Goal: Transaction & Acquisition: Book appointment/travel/reservation

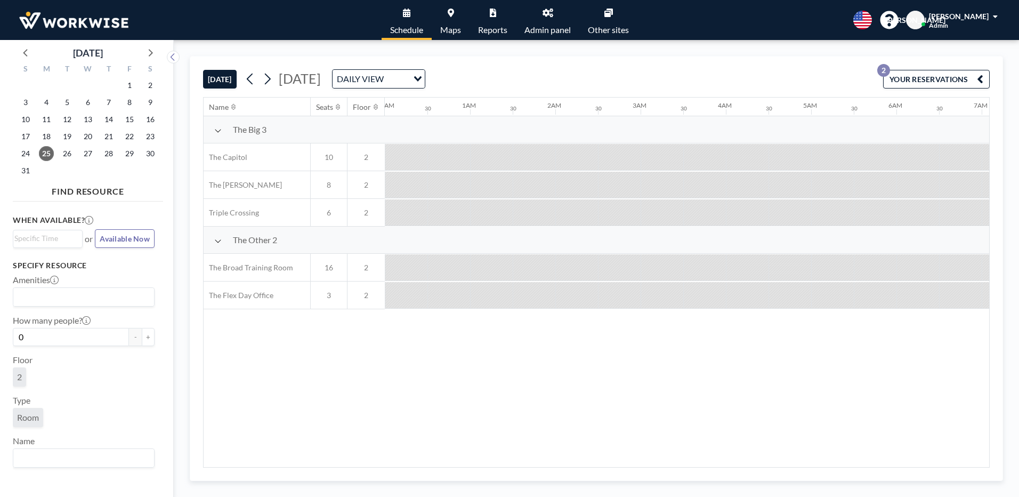
scroll to position [0, 1109]
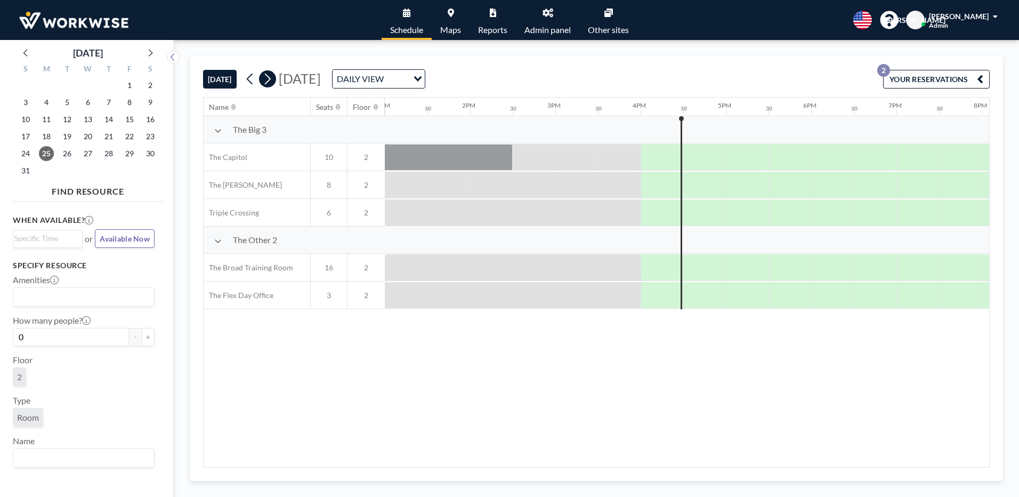
click at [272, 83] on icon at bounding box center [267, 79] width 10 height 16
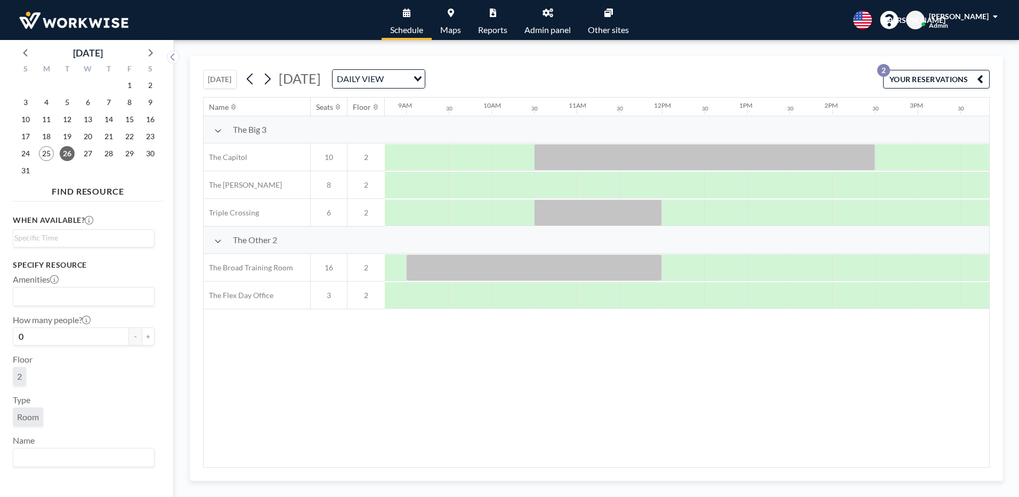
scroll to position [0, 748]
click at [879, 216] on div at bounding box center [895, 212] width 43 height 27
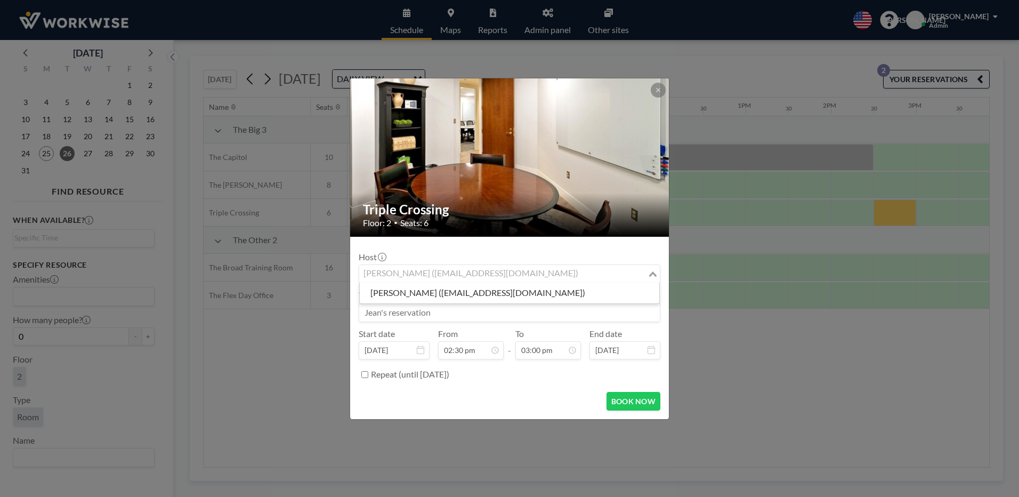
click at [452, 272] on div "Jean Ariante (receptionist@workwiseoffice.com)" at bounding box center [503, 273] width 288 height 16
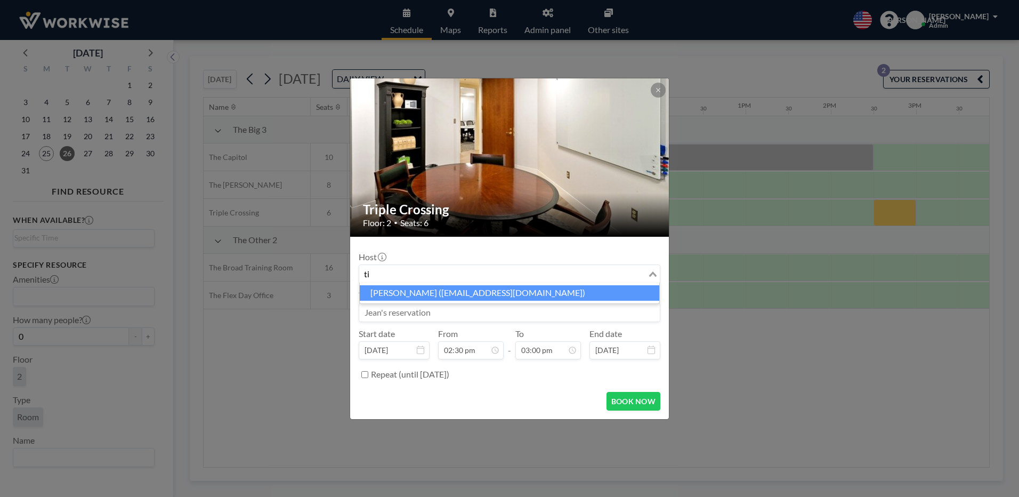
type input "t"
click at [422, 287] on li "Jean Ariante (receptionist@workwiseoffice.com)" at bounding box center [510, 292] width 300 height 15
type input "jean"
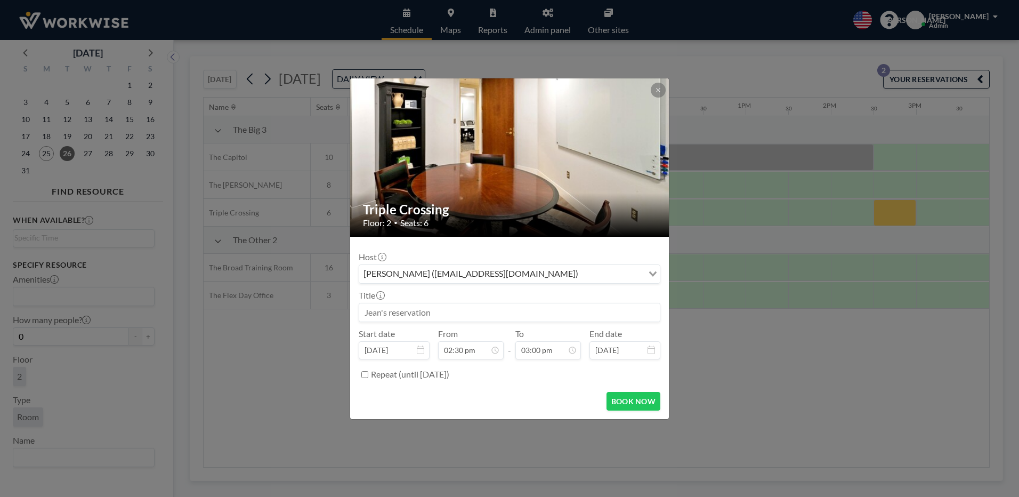
click at [432, 315] on input at bounding box center [509, 312] width 301 height 18
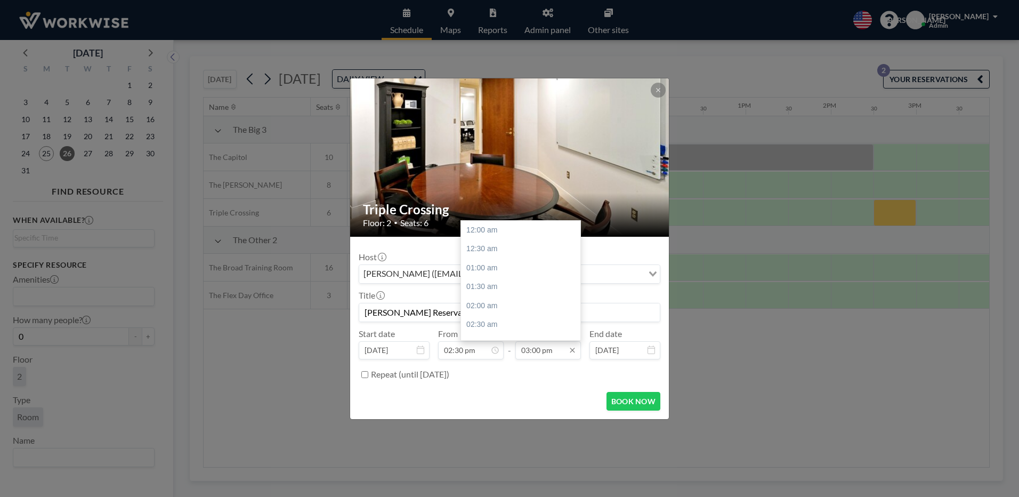
type input "Tim Crytzer Reservation"
click at [550, 353] on input "03:00 pm" at bounding box center [549, 350] width 66 height 18
click at [484, 249] on div "03:30 pm" at bounding box center [523, 248] width 125 height 19
type input "03:30 pm"
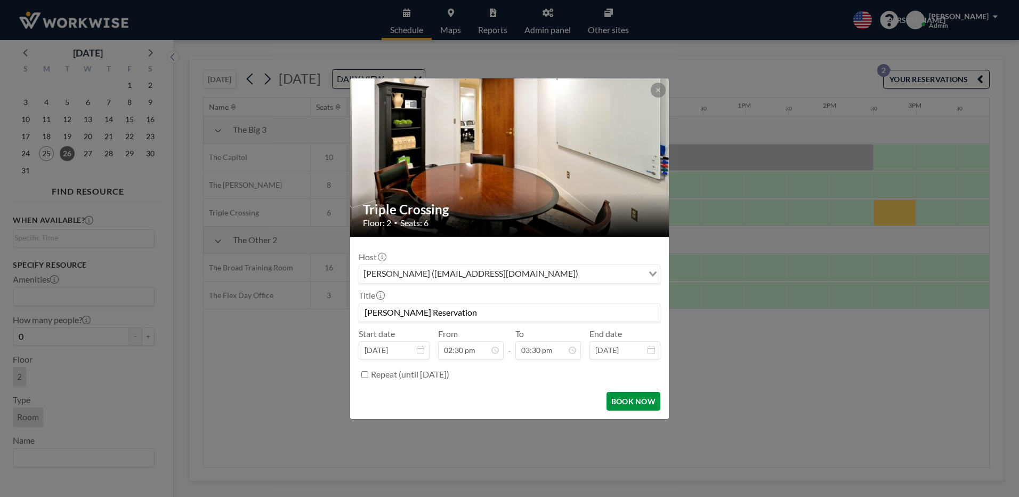
scroll to position [0, 0]
click at [622, 401] on button "BOOK NOW" at bounding box center [634, 401] width 54 height 19
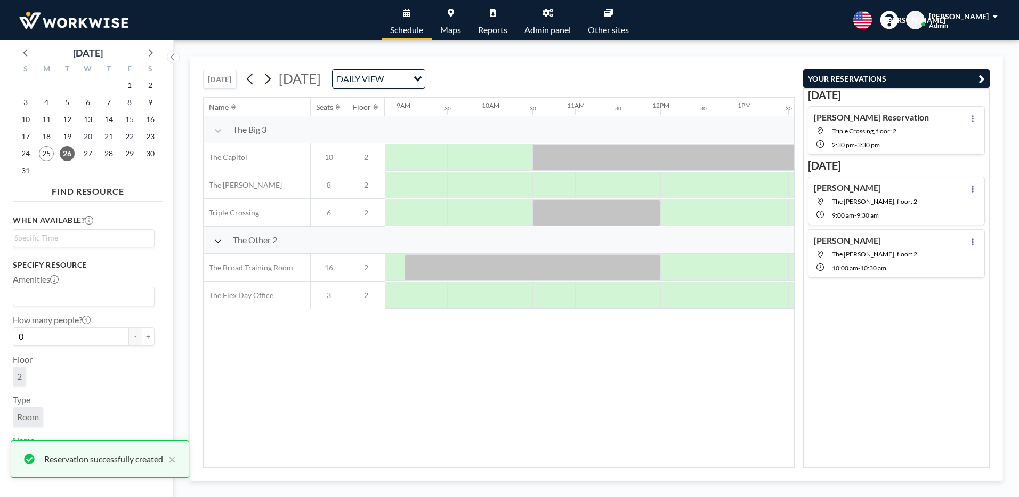
click at [978, 79] on button "YOUR RESERVATIONS" at bounding box center [896, 78] width 187 height 19
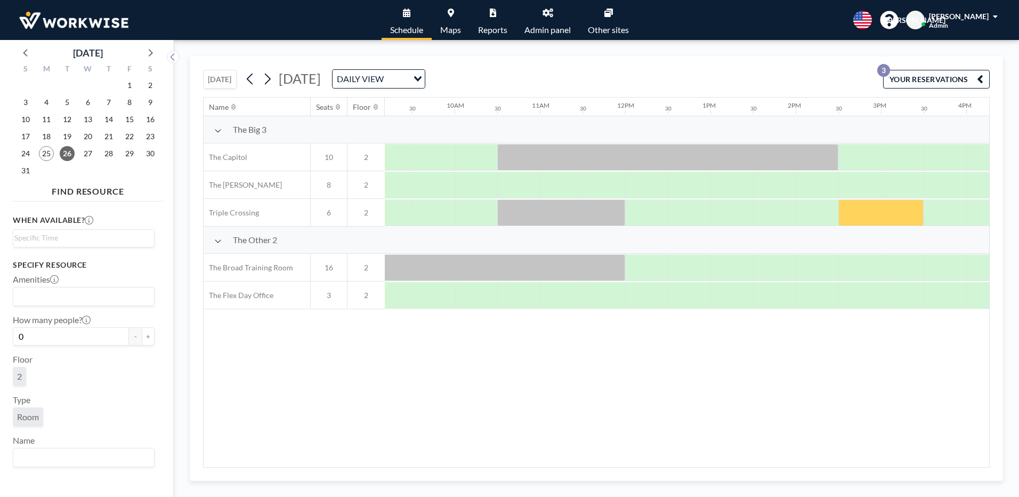
scroll to position [0, 785]
click at [592, 158] on div at bounding box center [666, 157] width 341 height 27
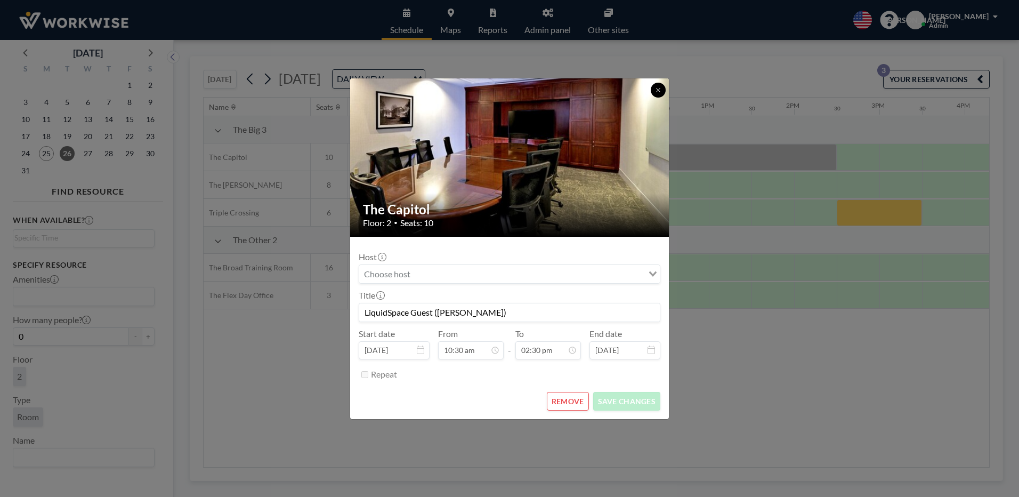
click at [659, 87] on icon at bounding box center [658, 90] width 6 height 6
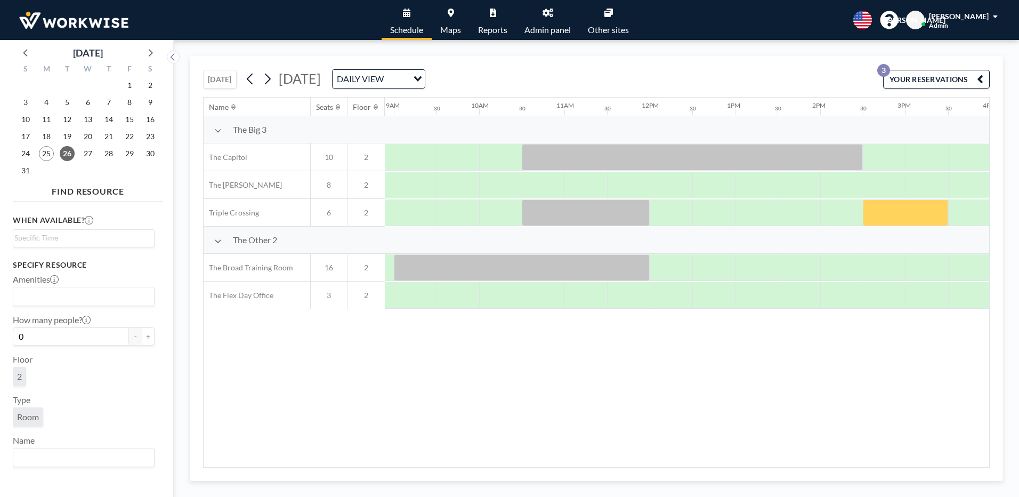
scroll to position [0, 771]
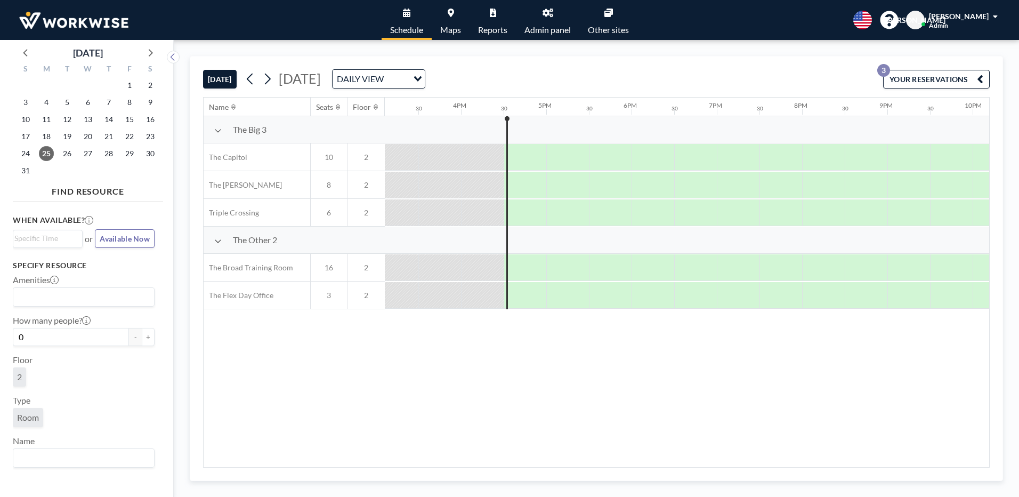
scroll to position [0, 1365]
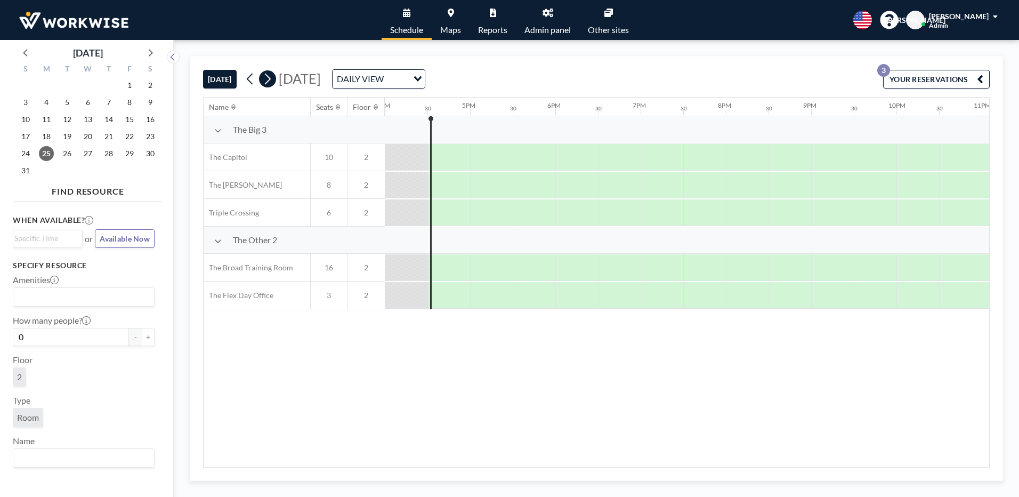
click at [267, 81] on icon at bounding box center [267, 79] width 10 height 16
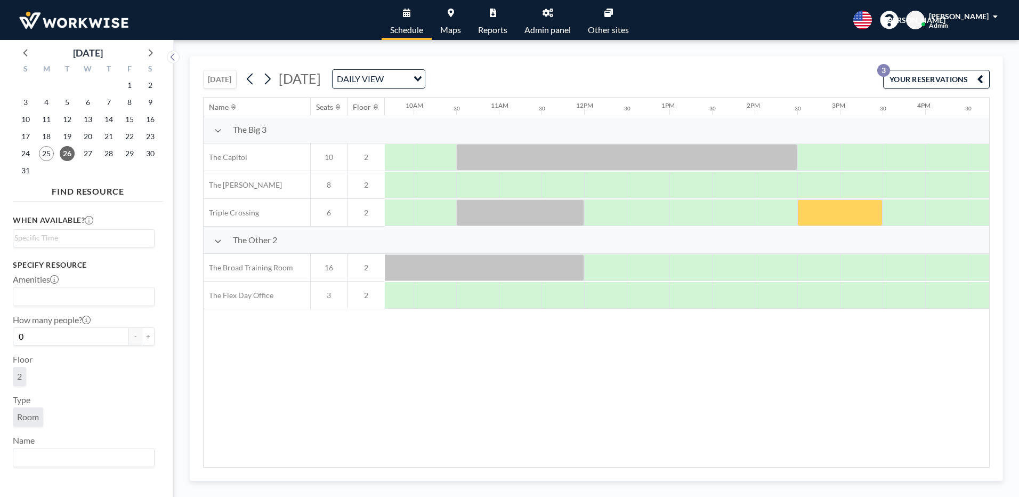
scroll to position [0, 729]
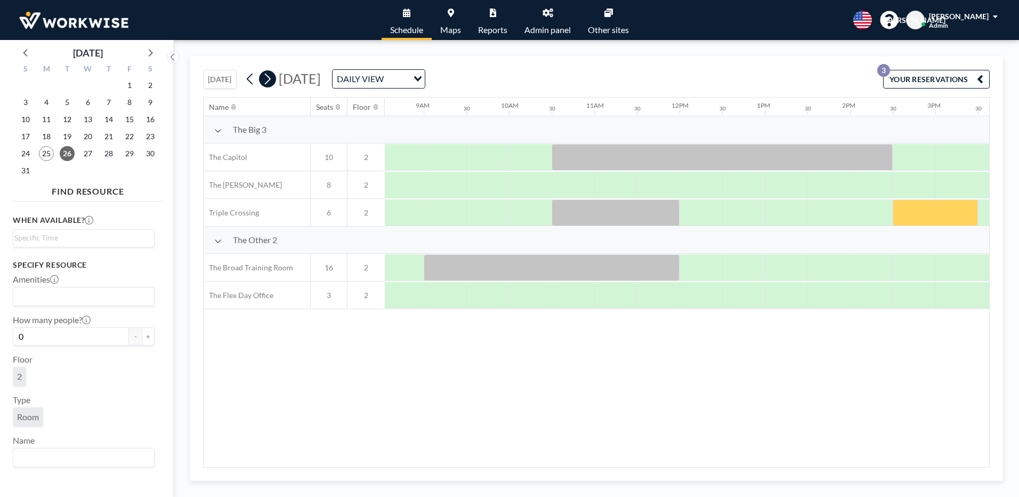
click at [276, 78] on button at bounding box center [267, 78] width 17 height 17
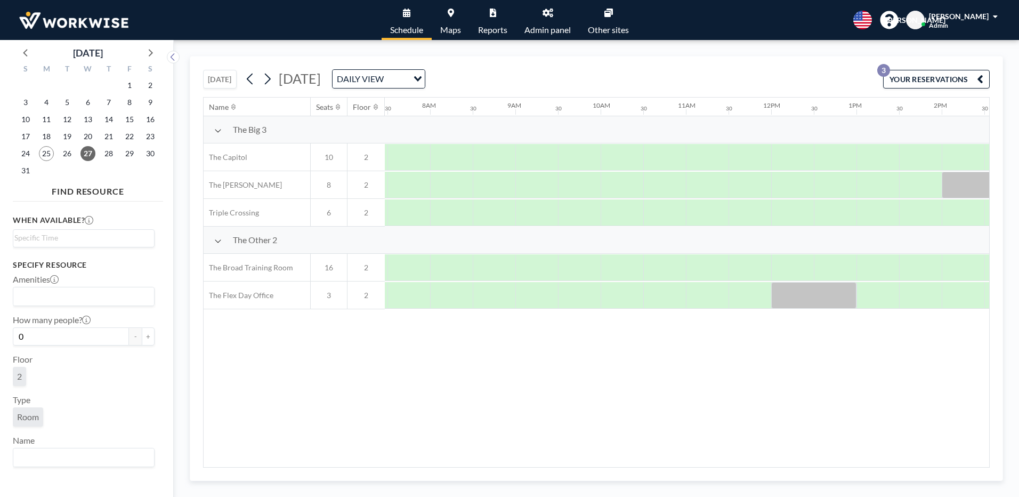
scroll to position [0, 640]
click at [251, 79] on icon at bounding box center [250, 79] width 10 height 16
